Goal: Find specific page/section: Find specific page/section

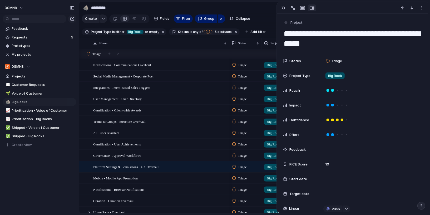
scroll to position [0, 1]
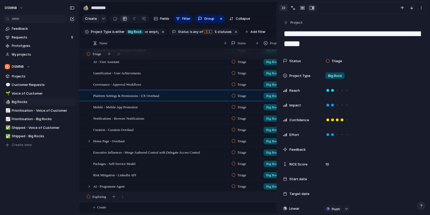
click at [283, 8] on div "button" at bounding box center [284, 8] width 4 height 4
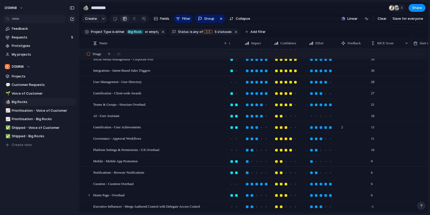
scroll to position [17, 0]
click at [332, 117] on div at bounding box center [330, 116] width 5 height 5
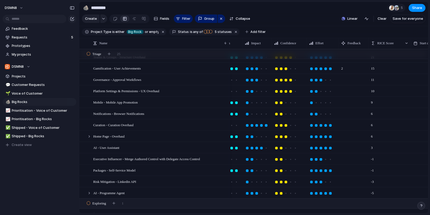
scroll to position [109, 0]
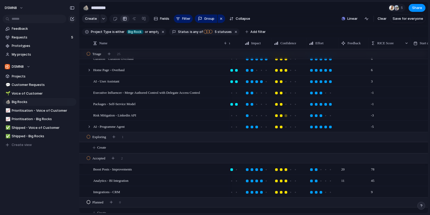
click at [281, 115] on div at bounding box center [281, 115] width 3 height 3
click at [327, 126] on div at bounding box center [326, 127] width 5 height 5
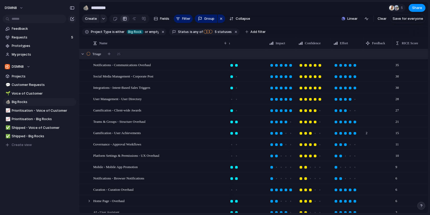
drag, startPoint x: 242, startPoint y: 42, endPoint x: 267, endPoint y: 50, distance: 25.8
click at [267, 50] on div "Name Project Type Reach Impact Confidence Effort Feedback RICE Score Start date…" at bounding box center [253, 126] width 349 height 176
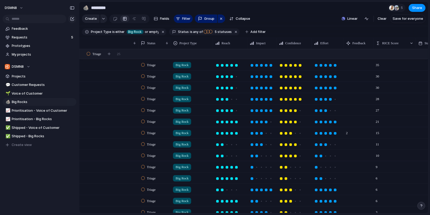
drag, startPoint x: 266, startPoint y: 41, endPoint x: 247, endPoint y: 41, distance: 19.8
click at [247, 41] on div at bounding box center [247, 43] width 3 height 11
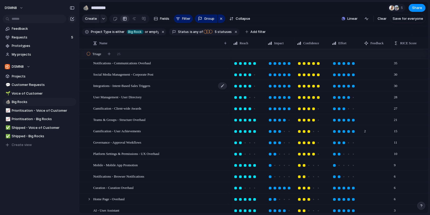
scroll to position [0, 0]
